Goal: Register for event/course

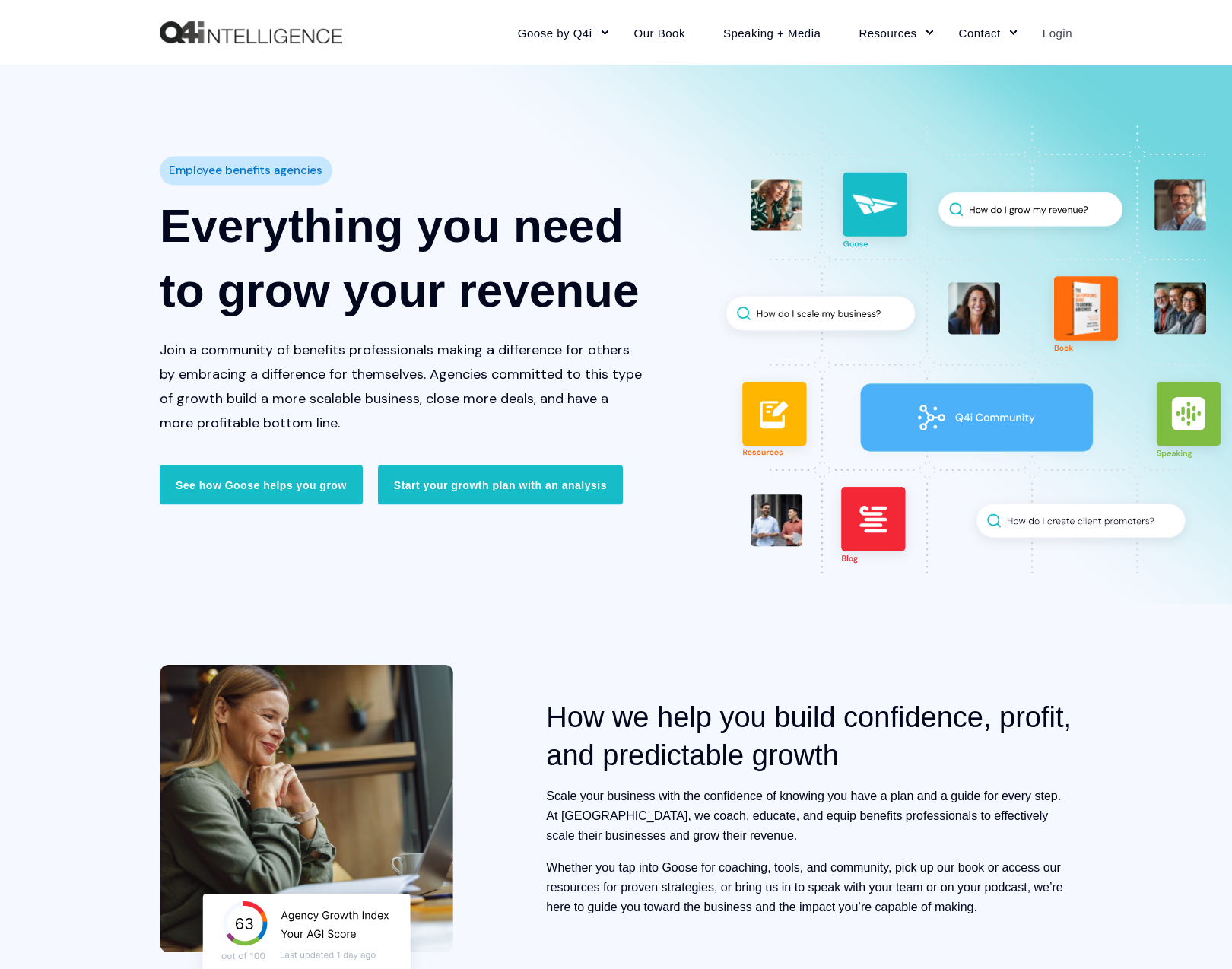
click at [1043, 40] on link "Login" at bounding box center [1048, 32] width 49 height 67
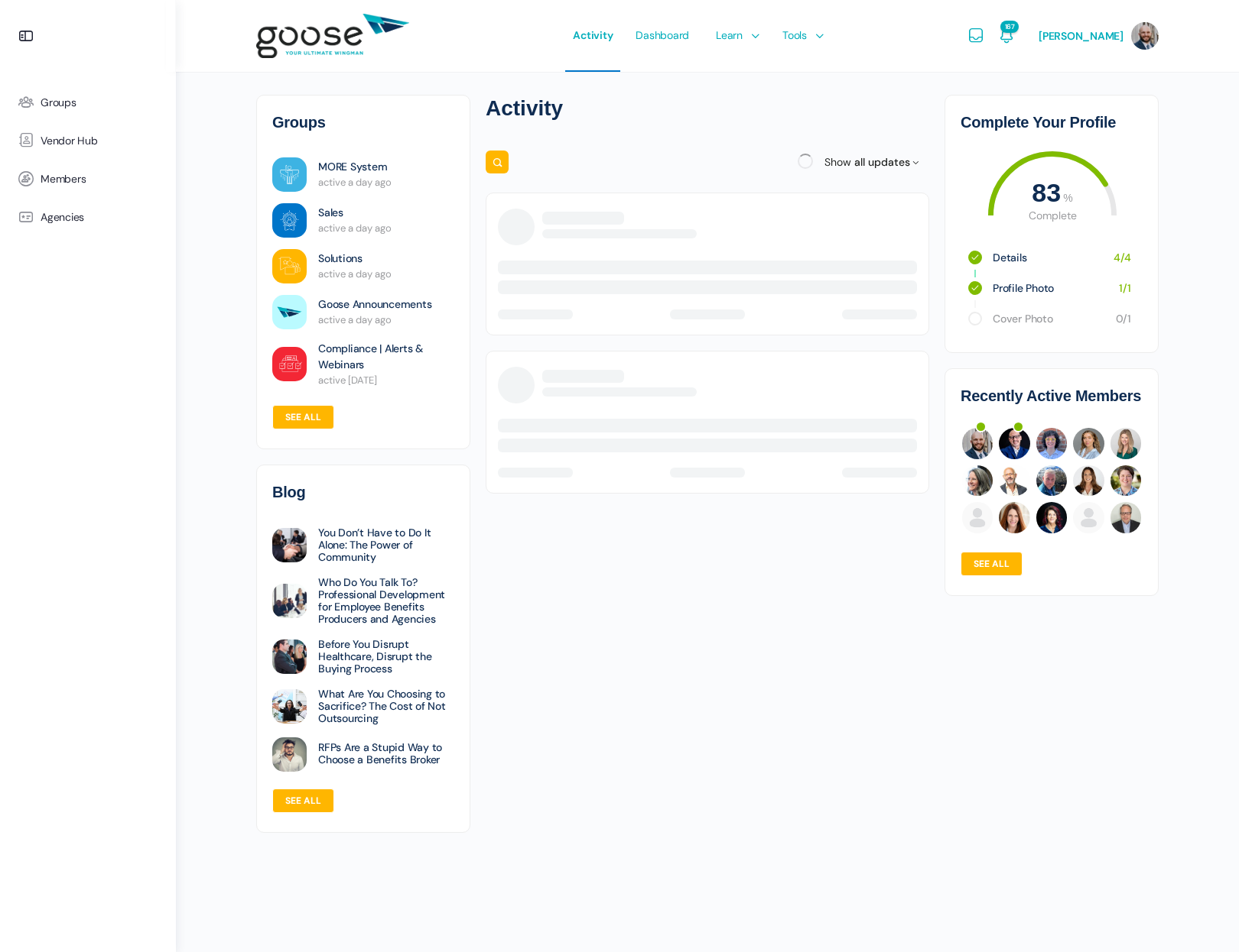
click at [812, 35] on e-page-transition at bounding box center [620, 476] width 1239 height 952
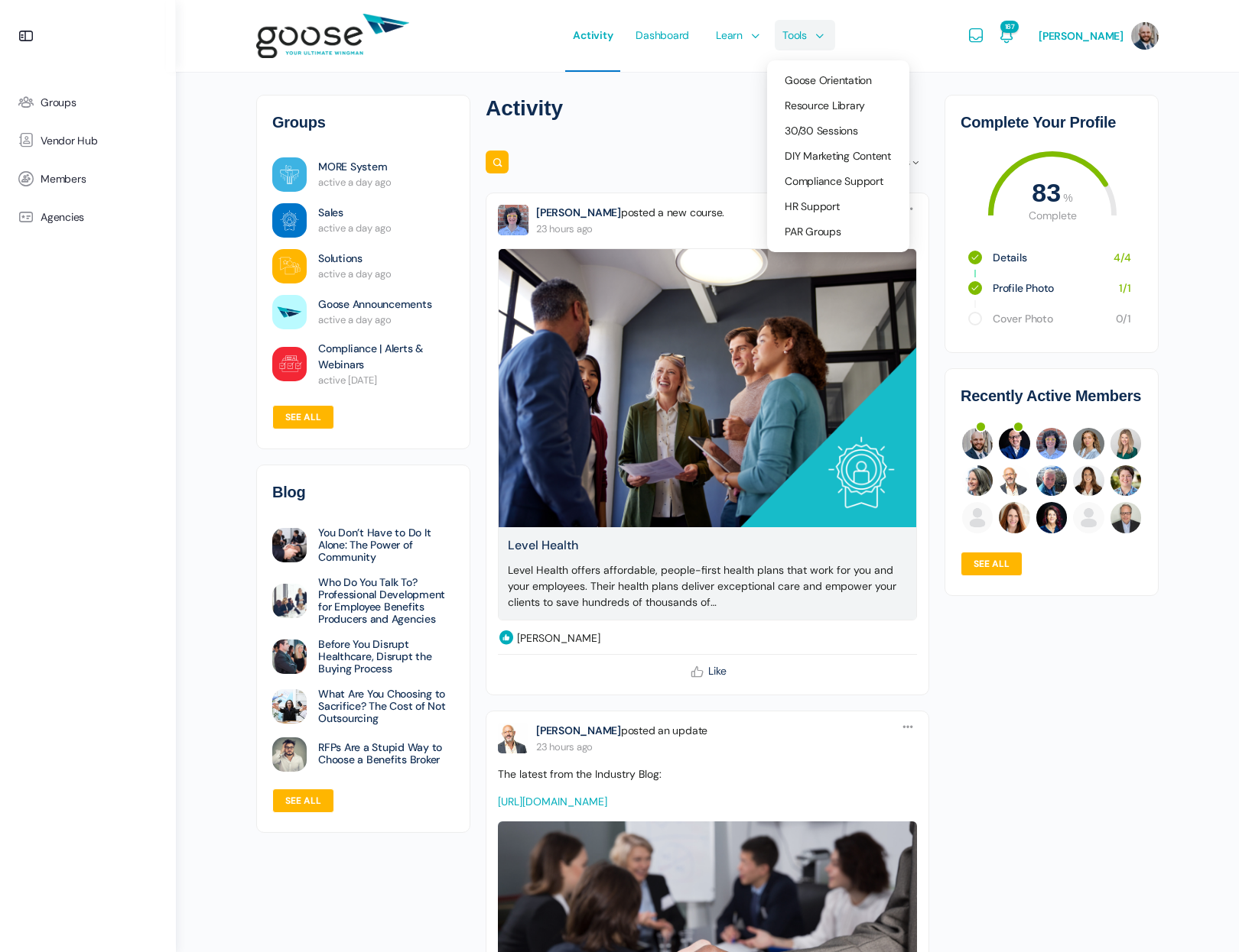
click at [827, 38] on li "Tools Goose Orientation Resource Library 30/30 Sessions DIY Marketing Content C…" at bounding box center [799, 35] width 65 height 72
click at [848, 127] on span "30/30 Sessions" at bounding box center [821, 130] width 73 height 13
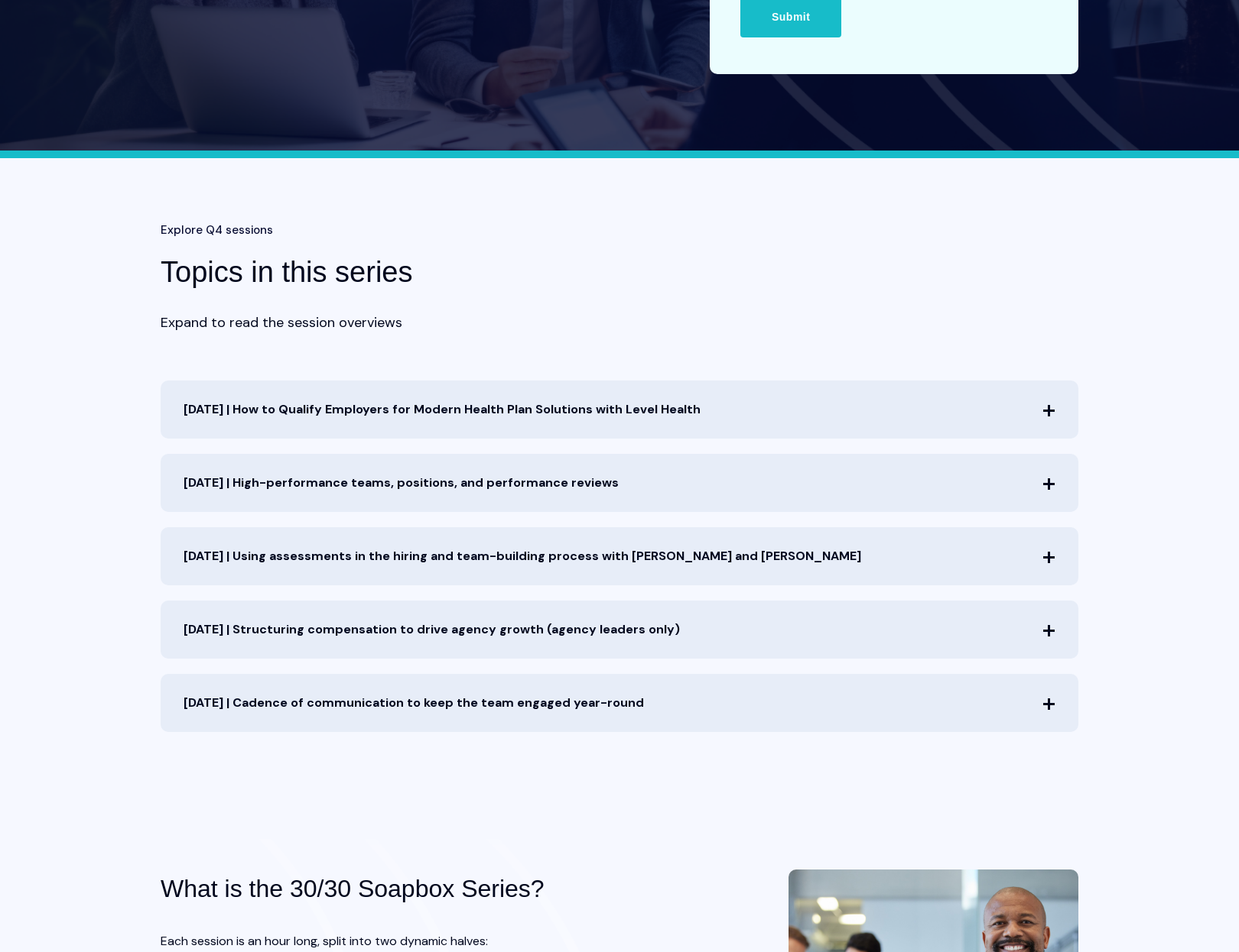
scroll to position [453, 0]
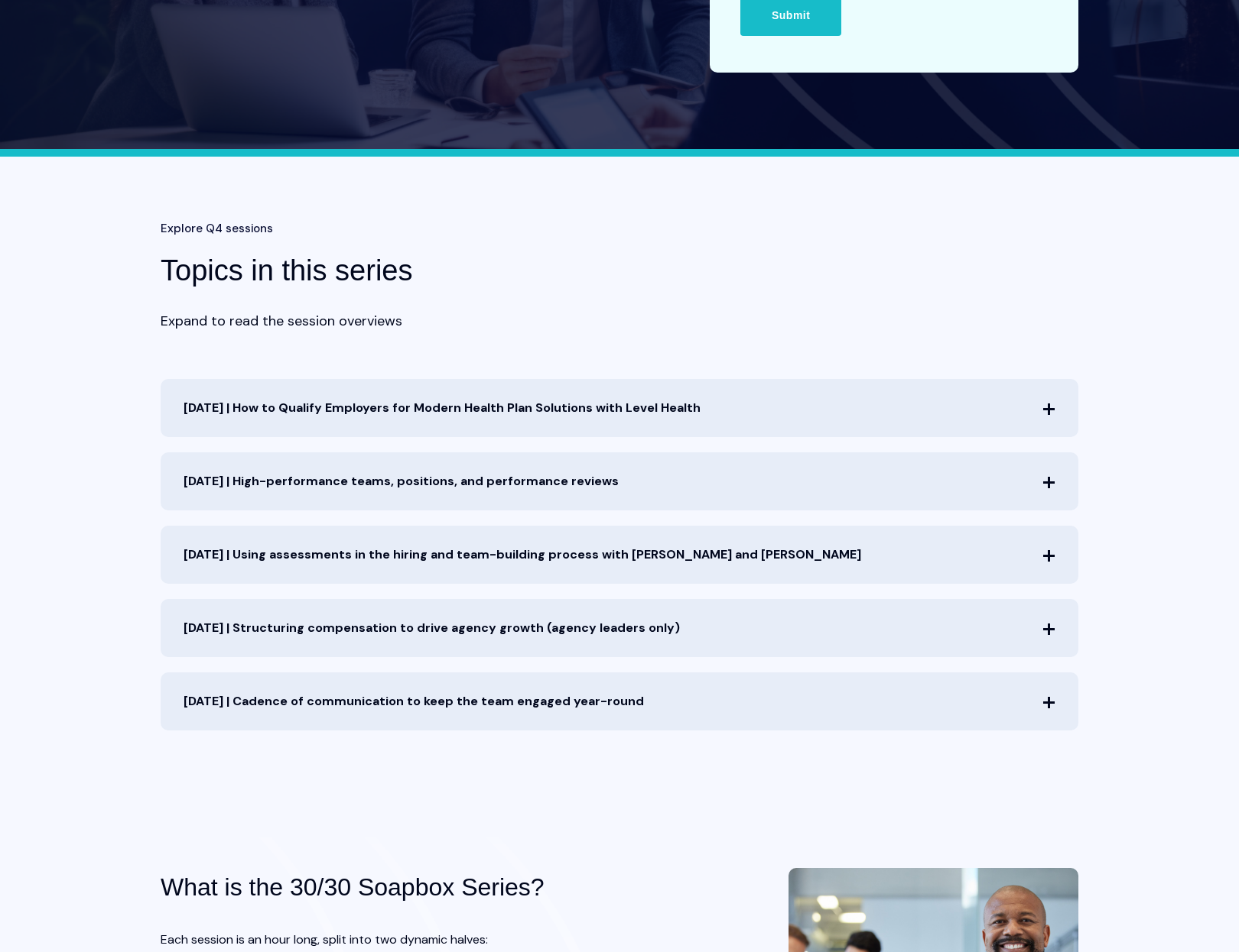
click at [1008, 689] on span "Dec. 10th | Cadence of communication to keep the team engaged year-round" at bounding box center [620, 702] width 918 height 58
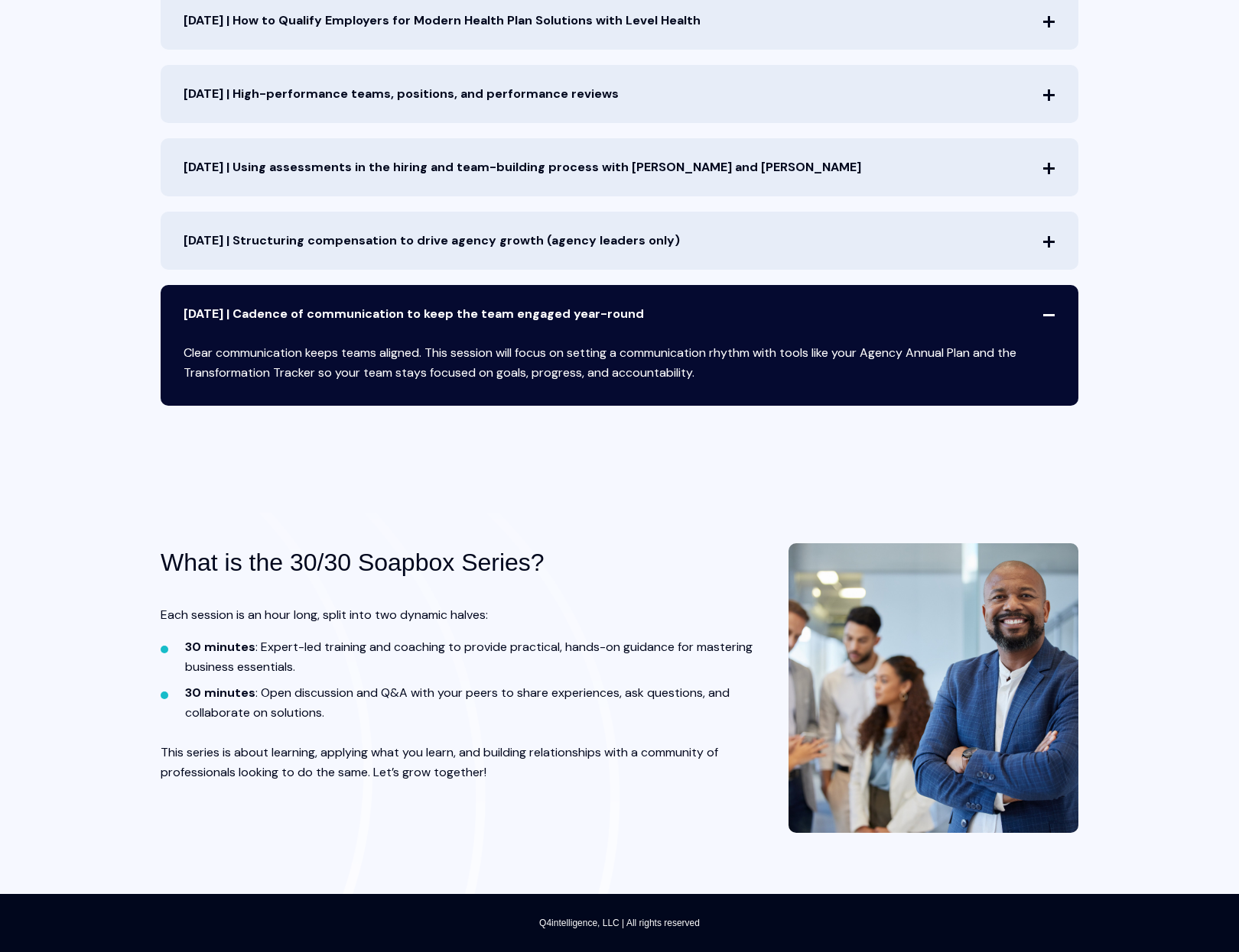
scroll to position [840, 0]
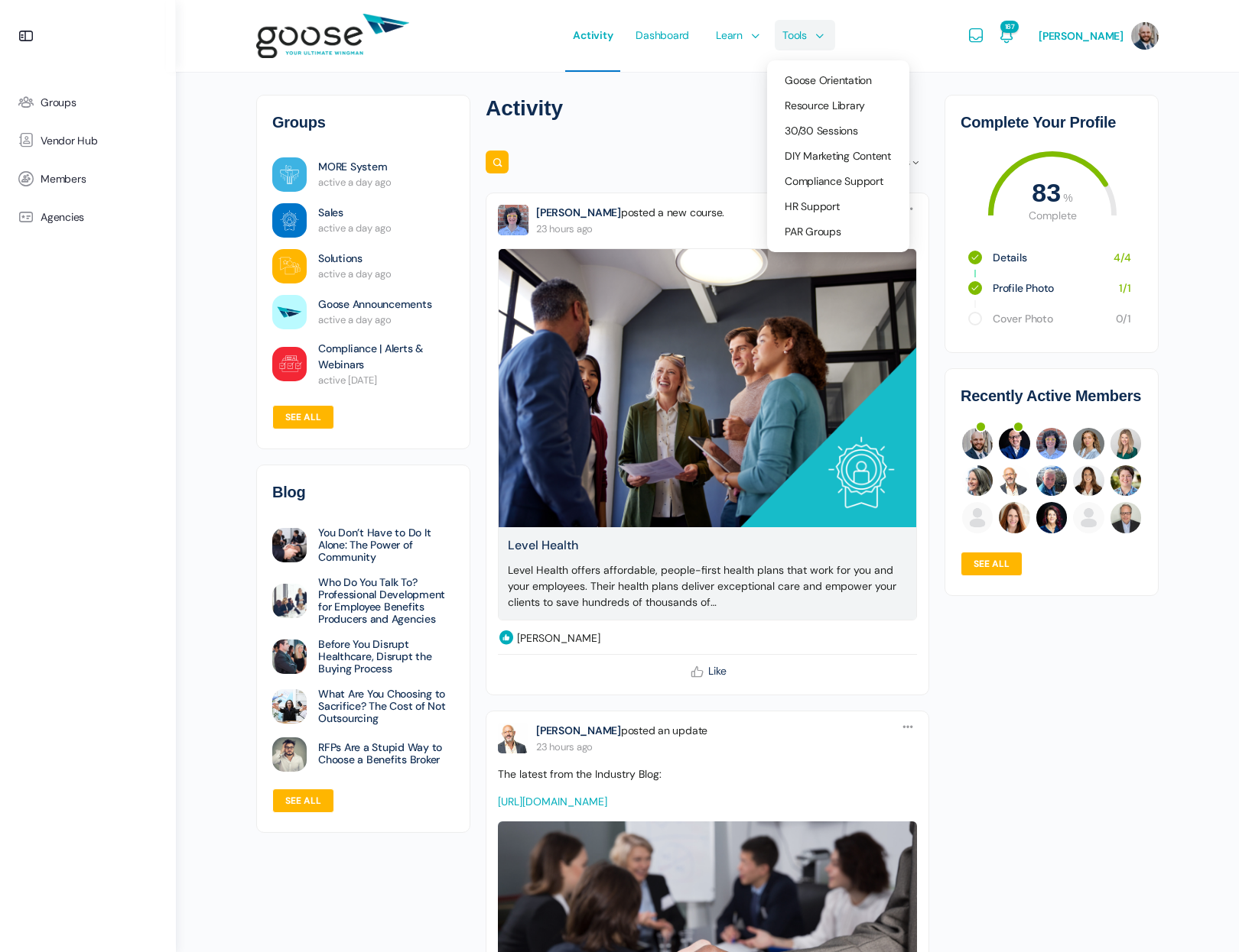
click at [830, 34] on li "Tools Goose Orientation Resource Library 30/30 Sessions DIY Marketing Content C…" at bounding box center [799, 35] width 65 height 72
click at [841, 100] on span "Resource Library" at bounding box center [825, 105] width 80 height 13
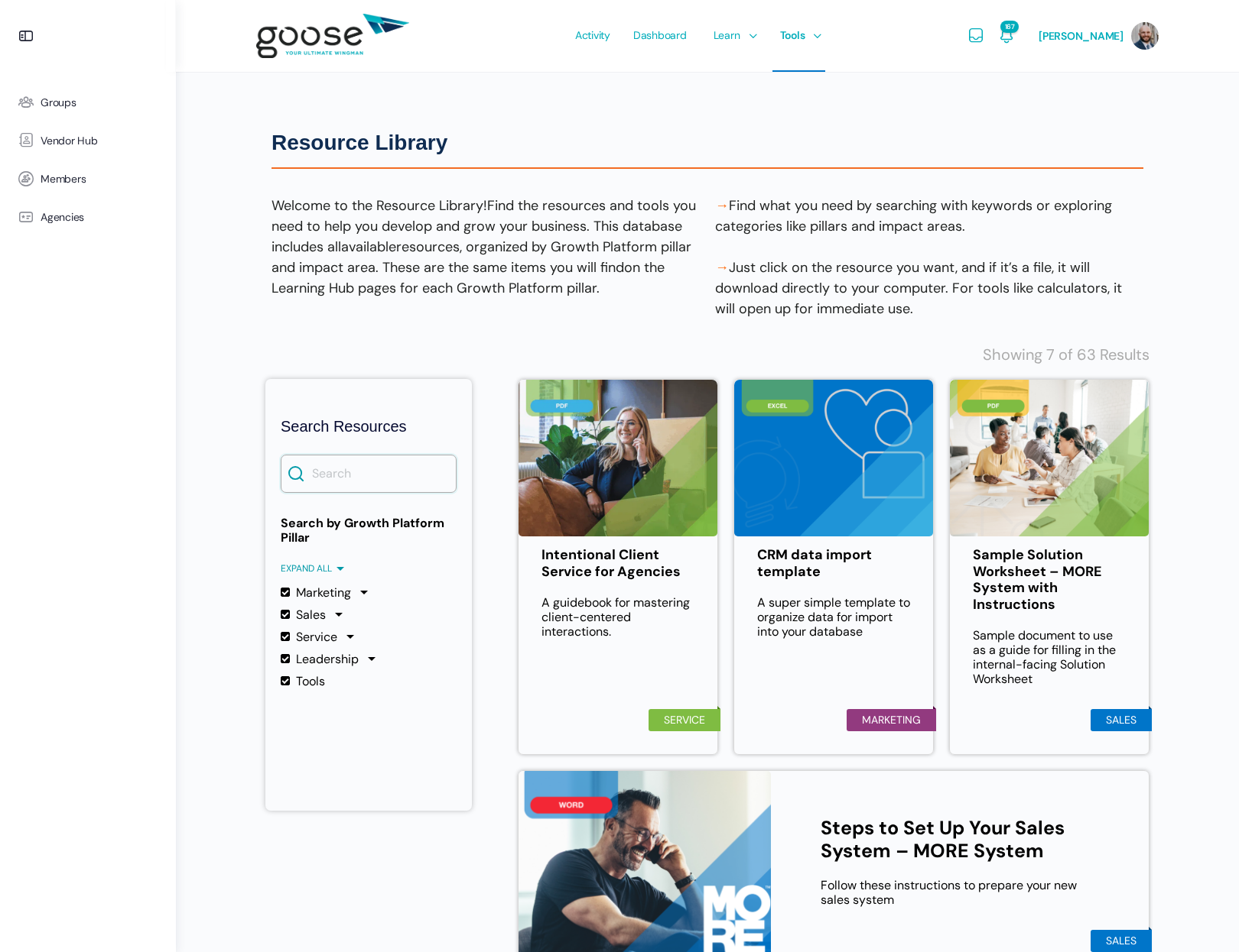
click at [345, 486] on input "Search" at bounding box center [368, 474] width 176 height 39
type input "e"
type input "E"
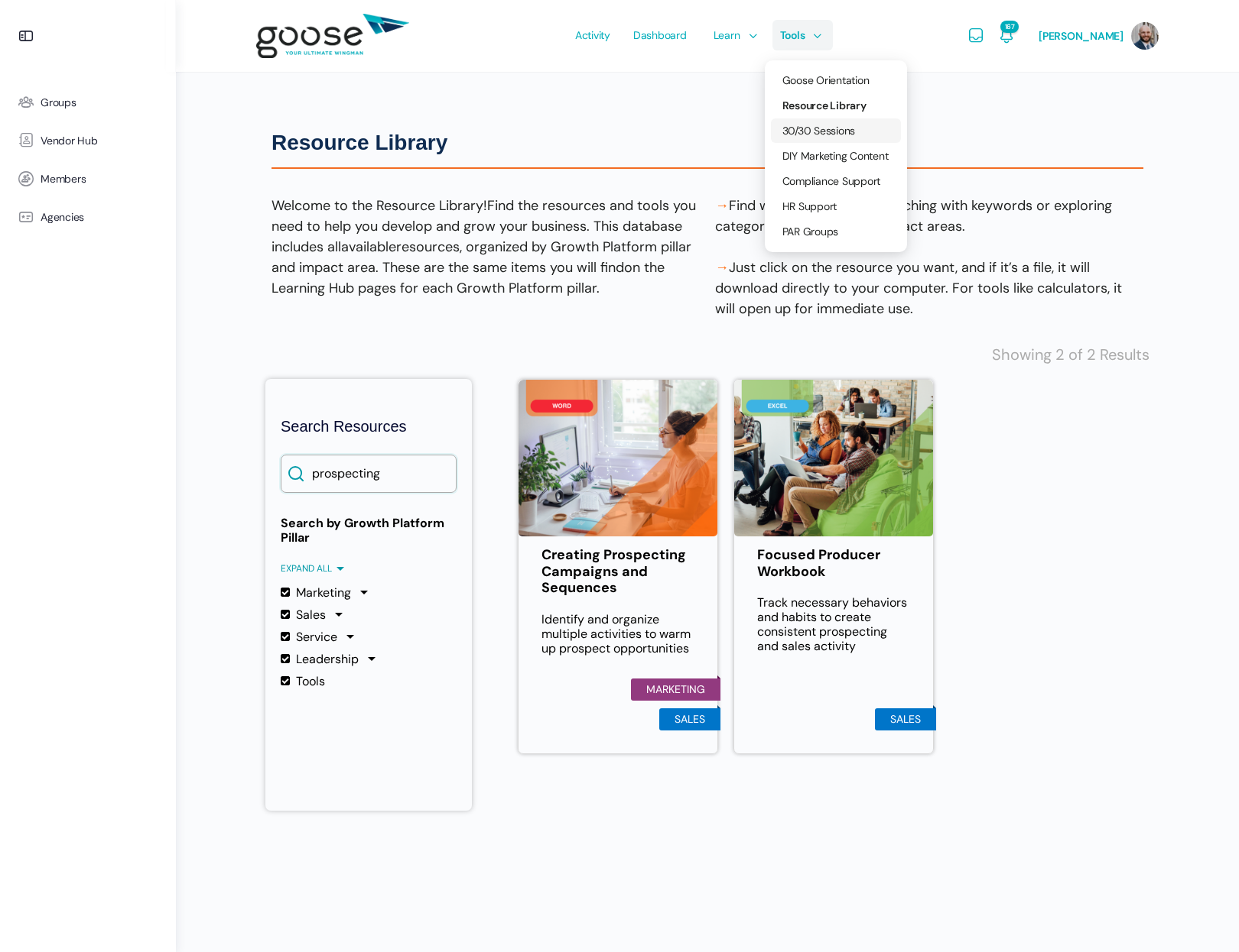
type input "prospecting"
click at [849, 130] on span "30/30 Sessions" at bounding box center [819, 130] width 73 height 13
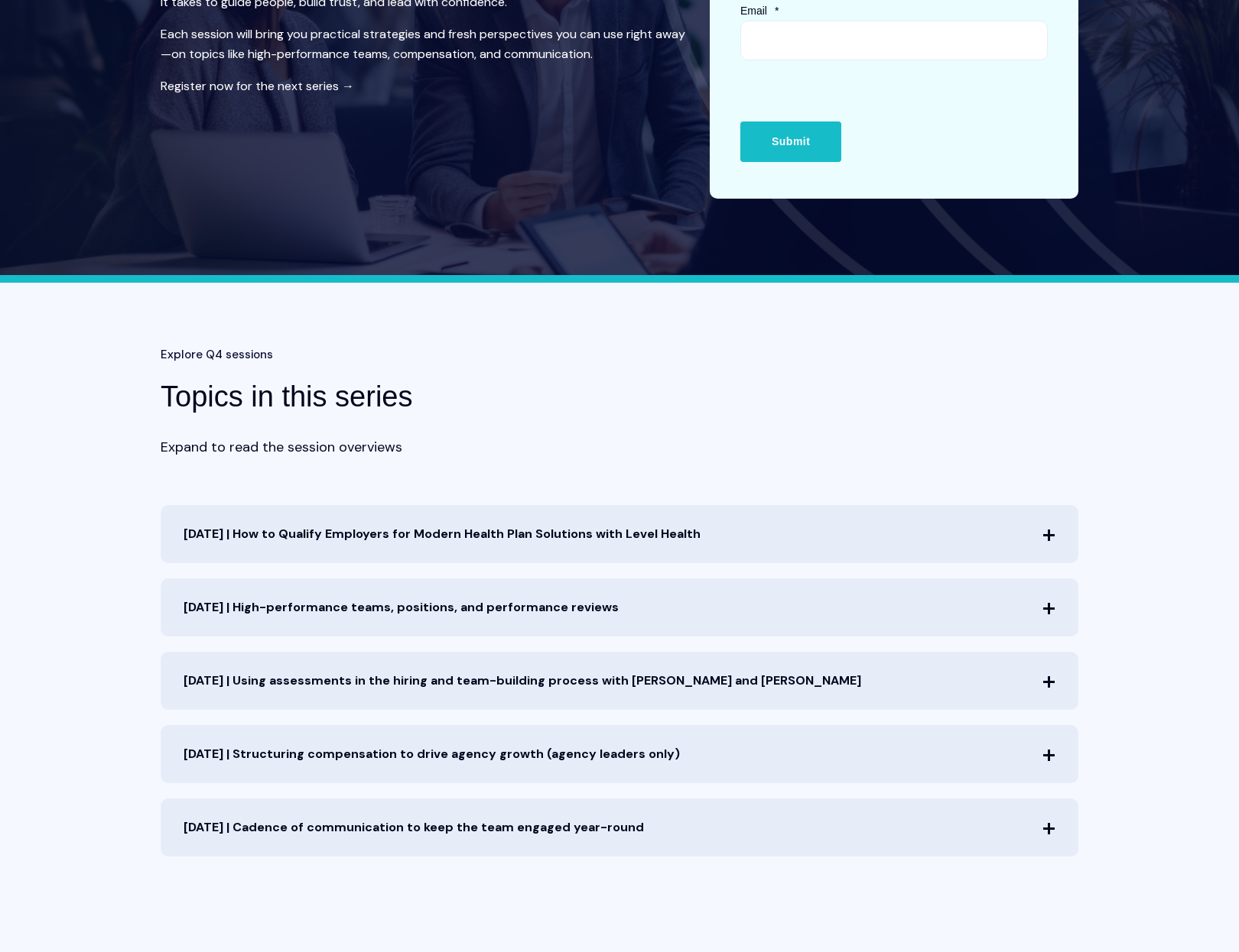
scroll to position [337, 0]
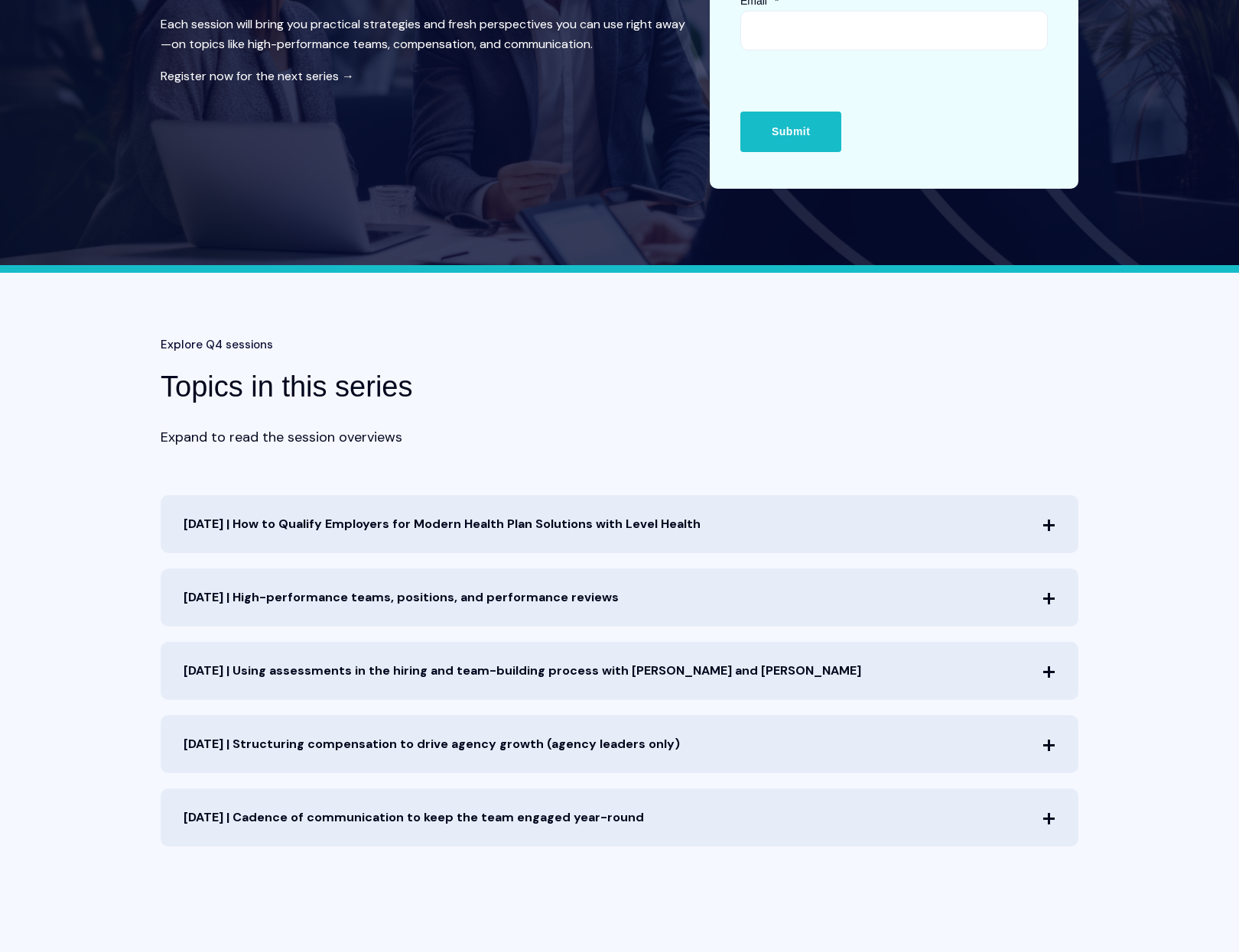
click at [631, 521] on span "Oct. 8th | How to Qualify Employers for Modern Health Plan Solutions with Level…" at bounding box center [620, 525] width 918 height 58
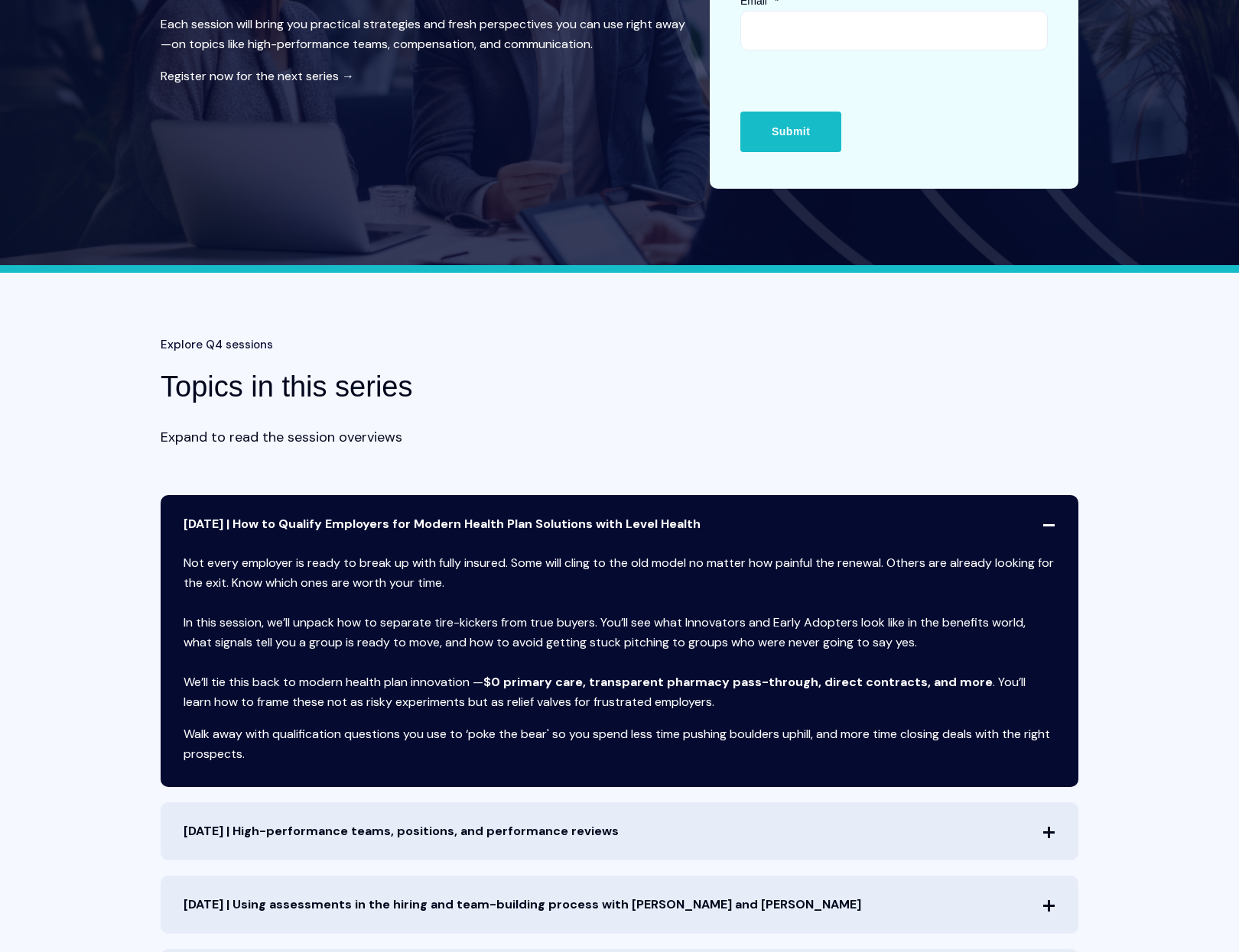
click at [512, 518] on span "Oct. 8th | How to Qualify Employers for Modern Health Plan Solutions with Level…" at bounding box center [620, 525] width 918 height 58
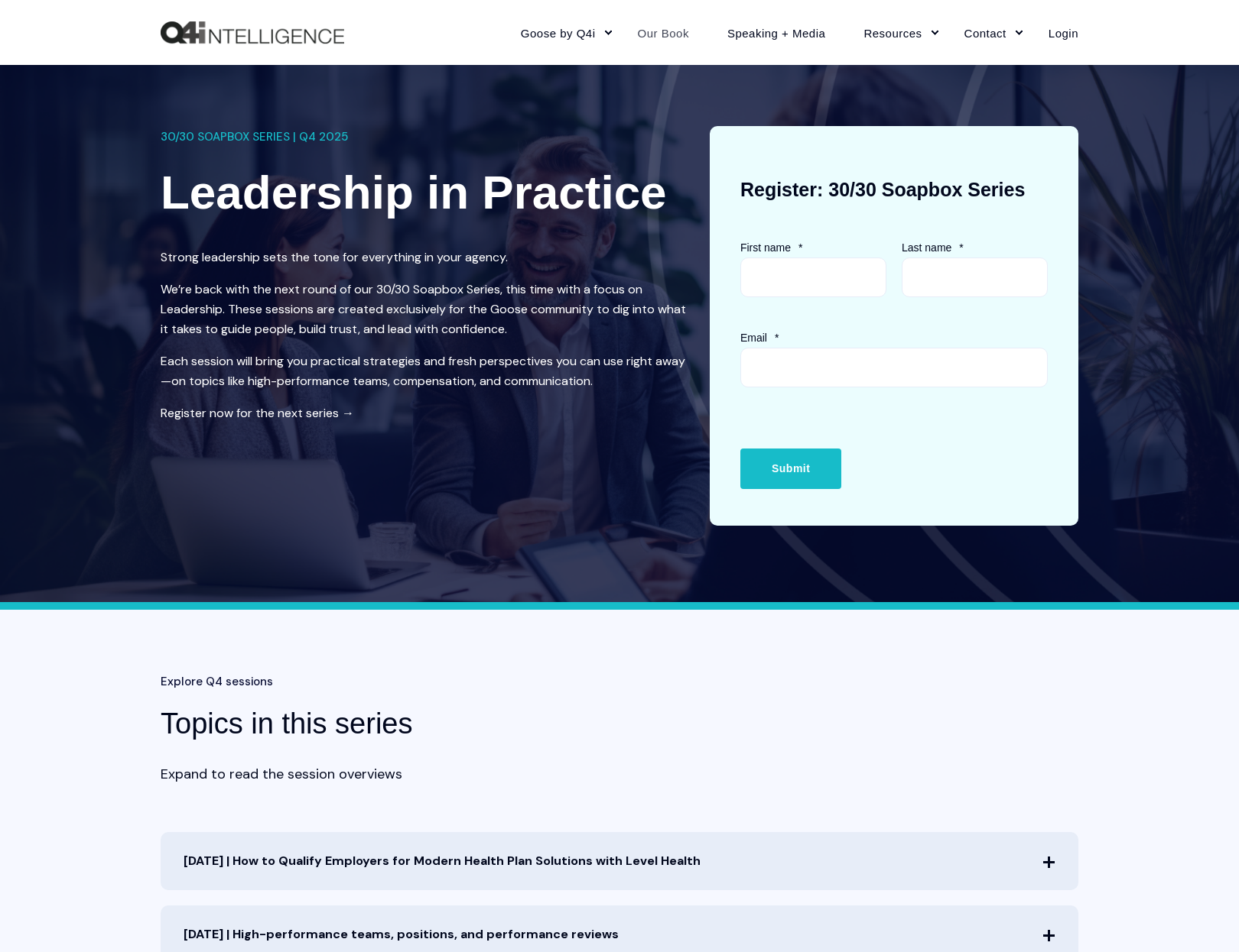
scroll to position [0, 0]
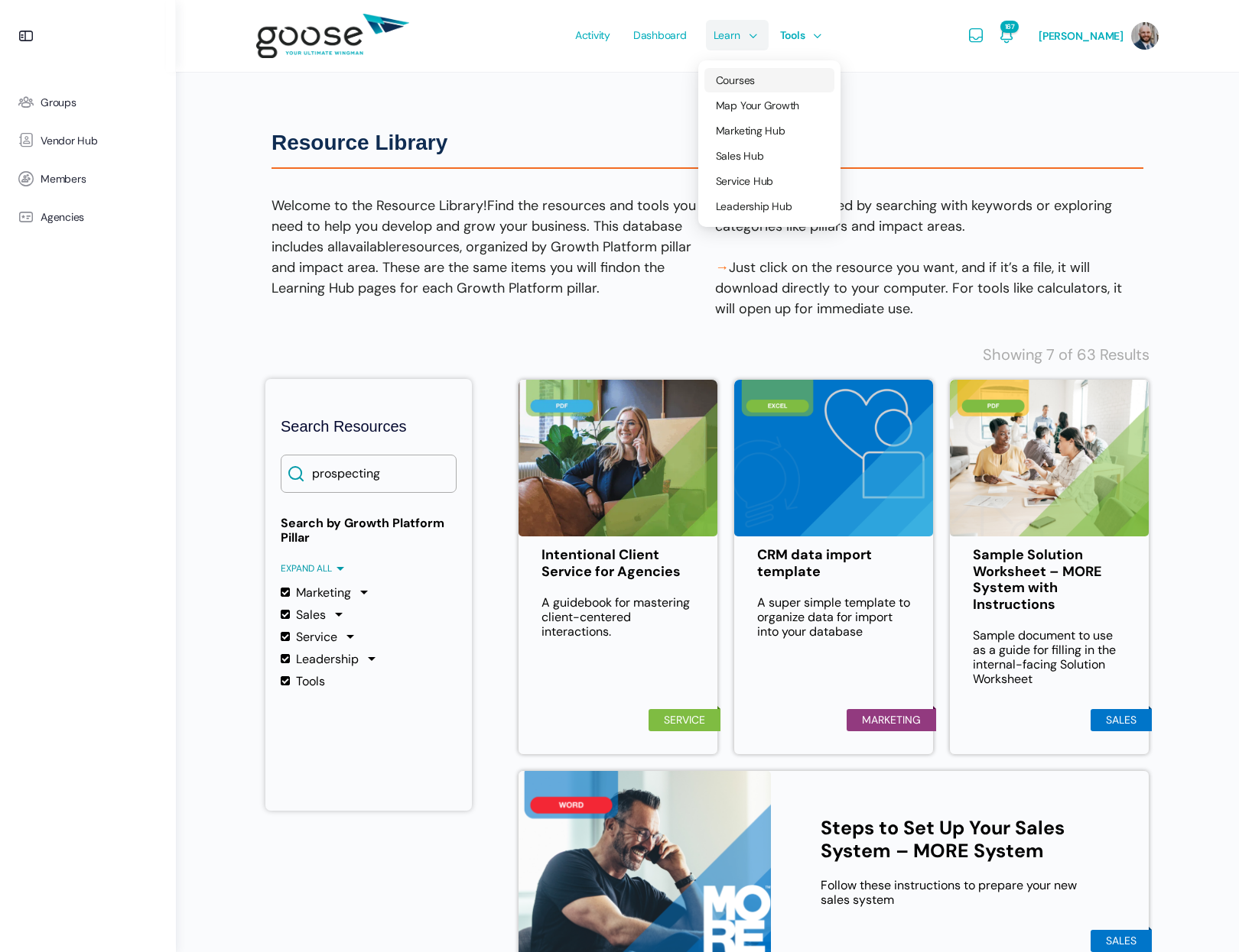
click at [744, 80] on span "Courses" at bounding box center [735, 79] width 39 height 13
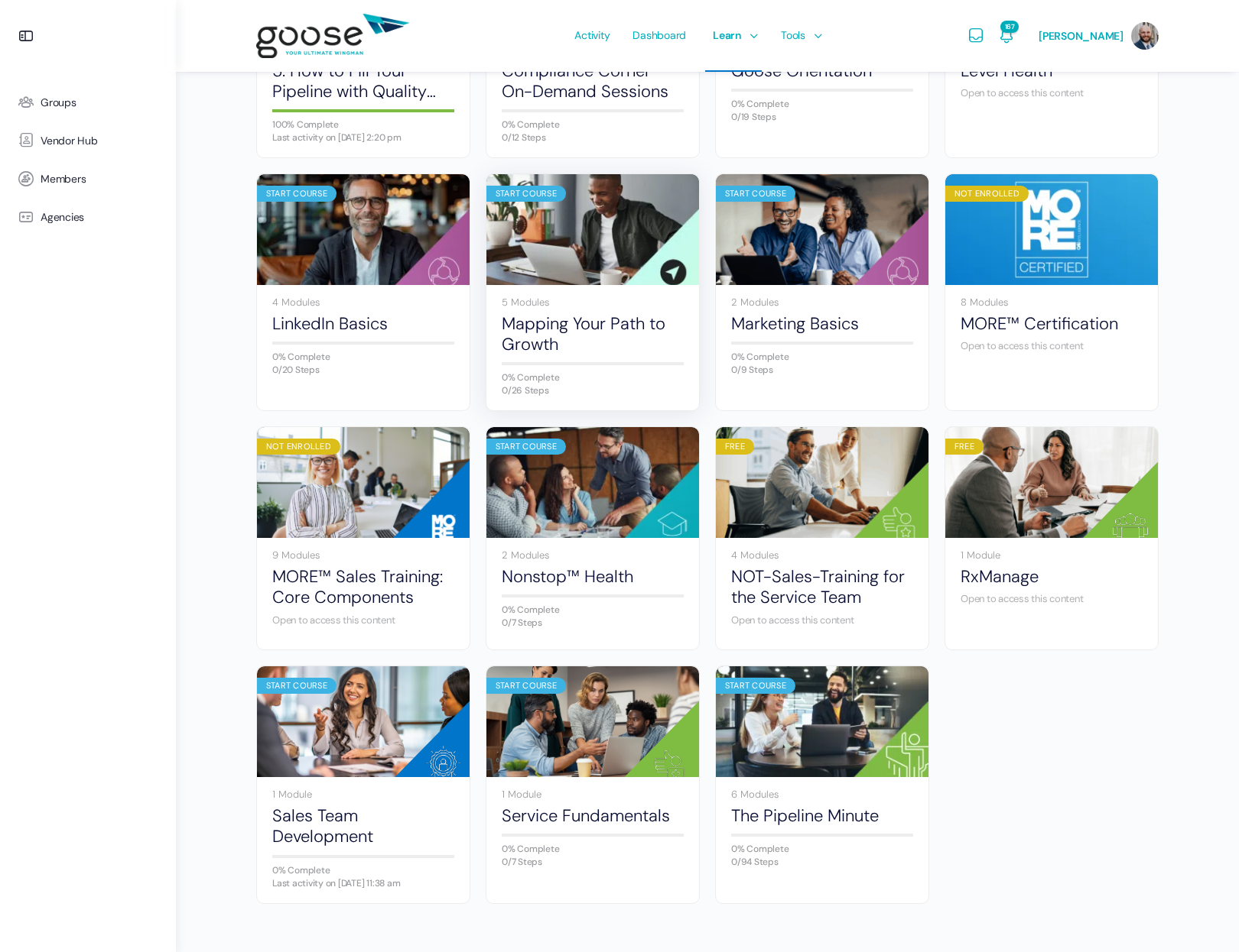
scroll to position [589, 0]
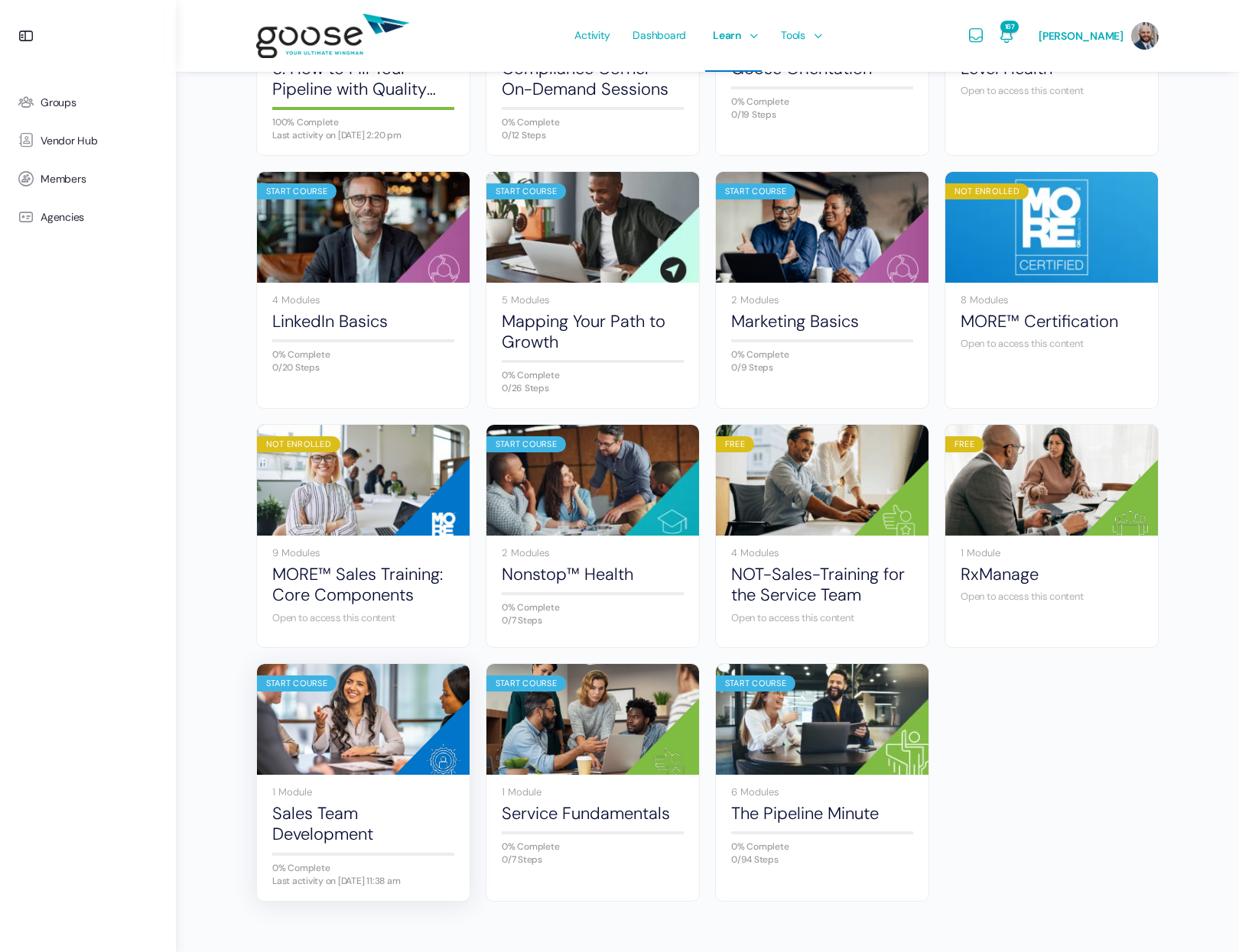
click at [399, 730] on img at bounding box center [363, 720] width 213 height 142
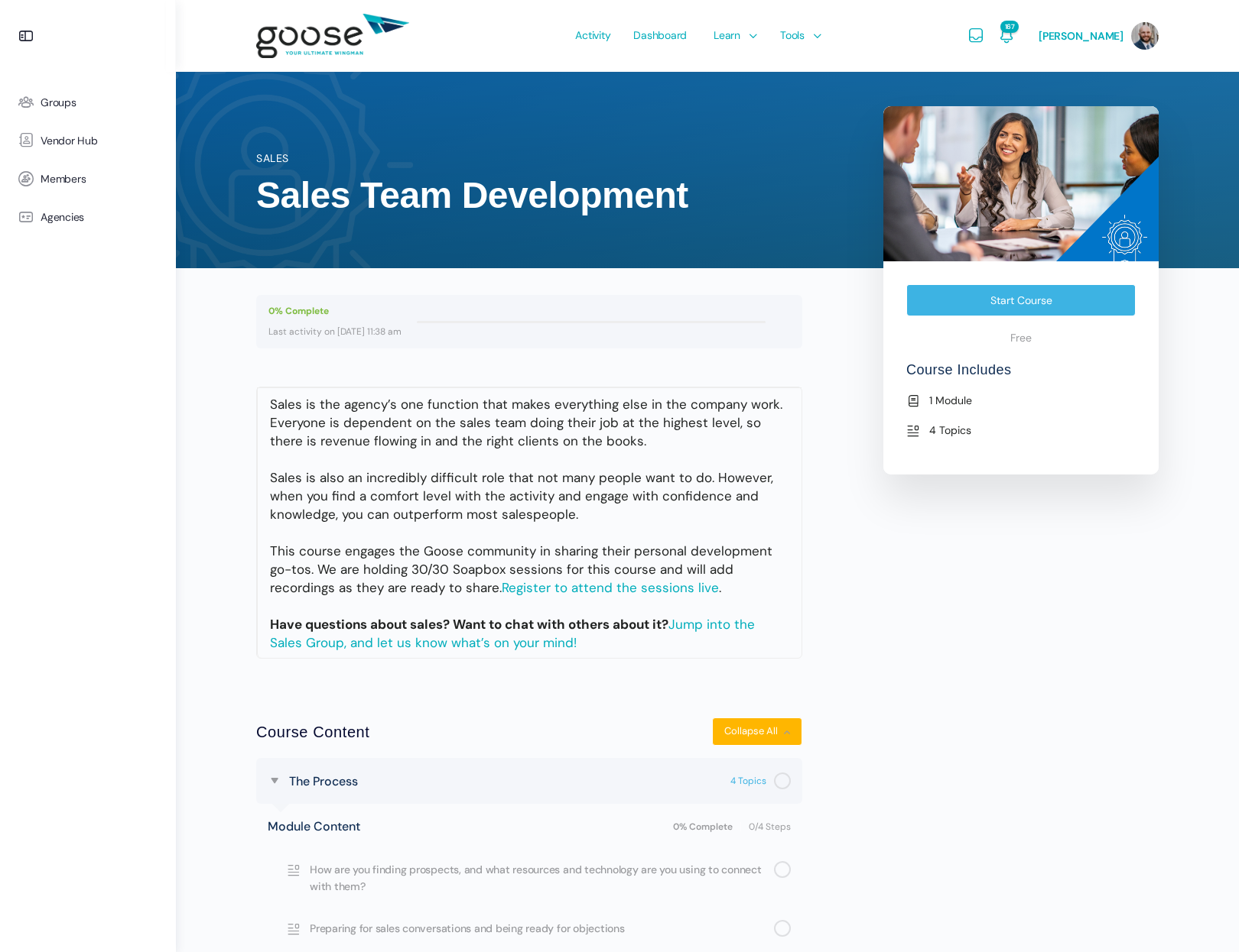
click at [995, 305] on link "Start Course" at bounding box center [1020, 300] width 229 height 32
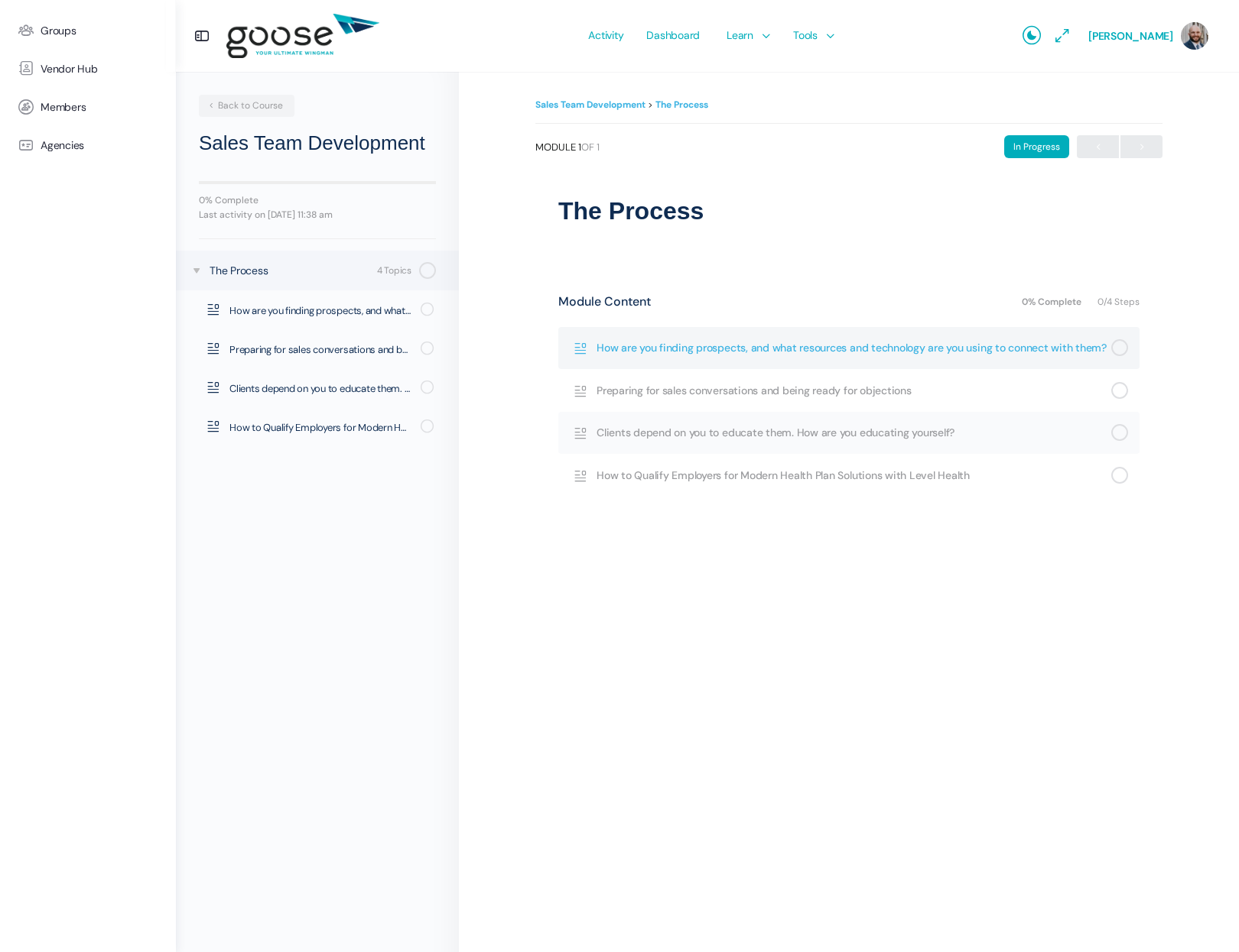
click at [699, 339] on span "How are you finding prospects, and what resources and technology are you using …" at bounding box center [854, 347] width 515 height 17
